Goal: Information Seeking & Learning: Learn about a topic

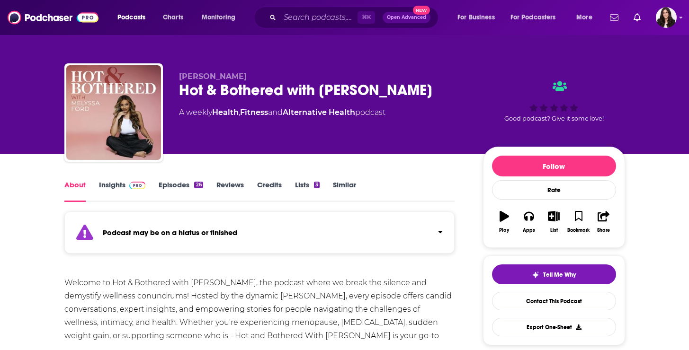
click at [121, 186] on link "Insights" at bounding box center [122, 191] width 47 height 22
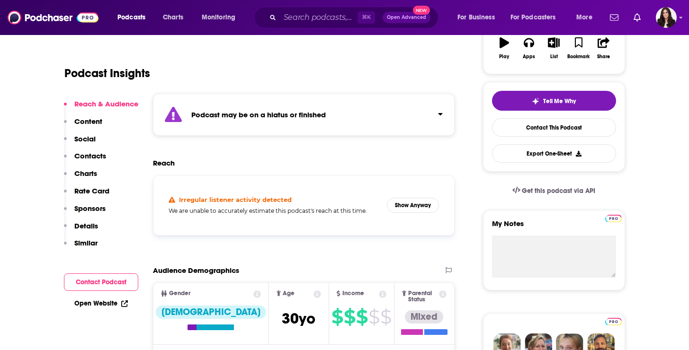
scroll to position [178, 0]
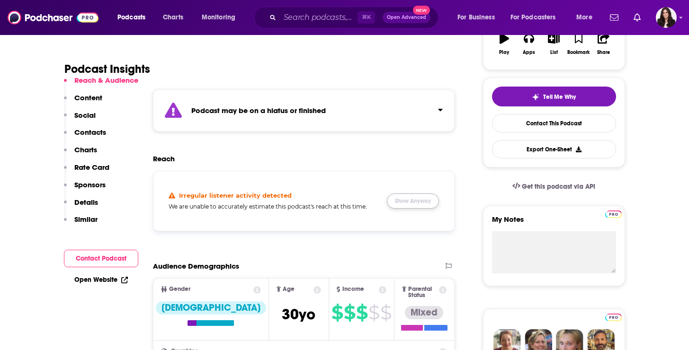
click at [411, 202] on button "Show Anyway" at bounding box center [413, 201] width 52 height 15
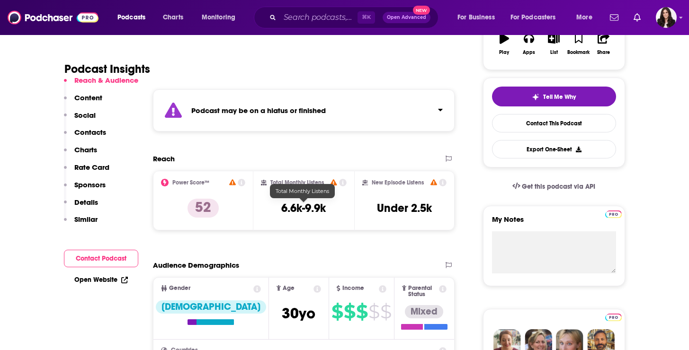
click at [315, 210] on h3 "6.6k-9.9k" at bounding box center [303, 208] width 44 height 14
copy div "6.6k-9.9k"
